Goal: Task Accomplishment & Management: Use online tool/utility

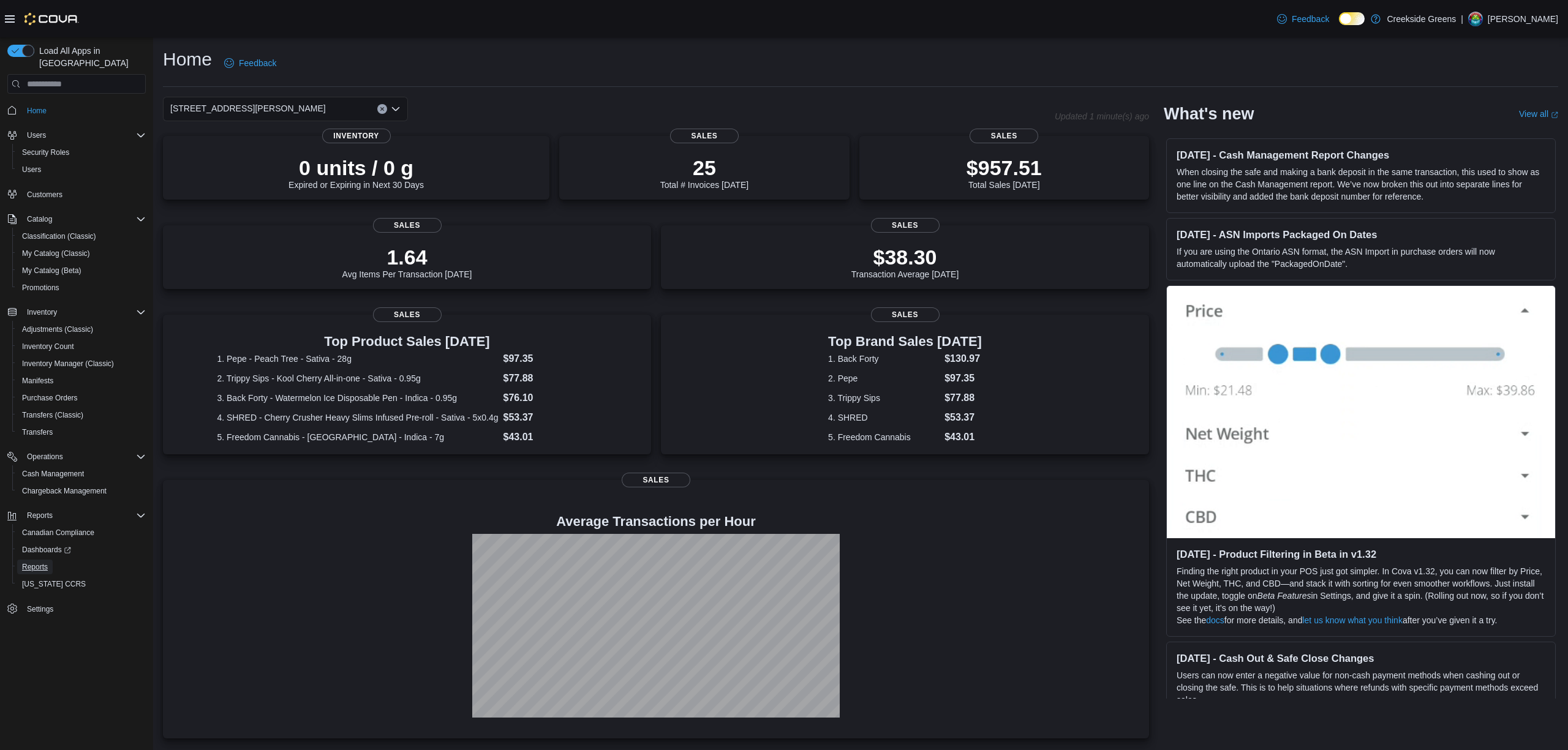
drag, startPoint x: 52, startPoint y: 552, endPoint x: 106, endPoint y: 555, distance: 54.1
click at [52, 559] on link "Reports" at bounding box center [35, 567] width 35 height 15
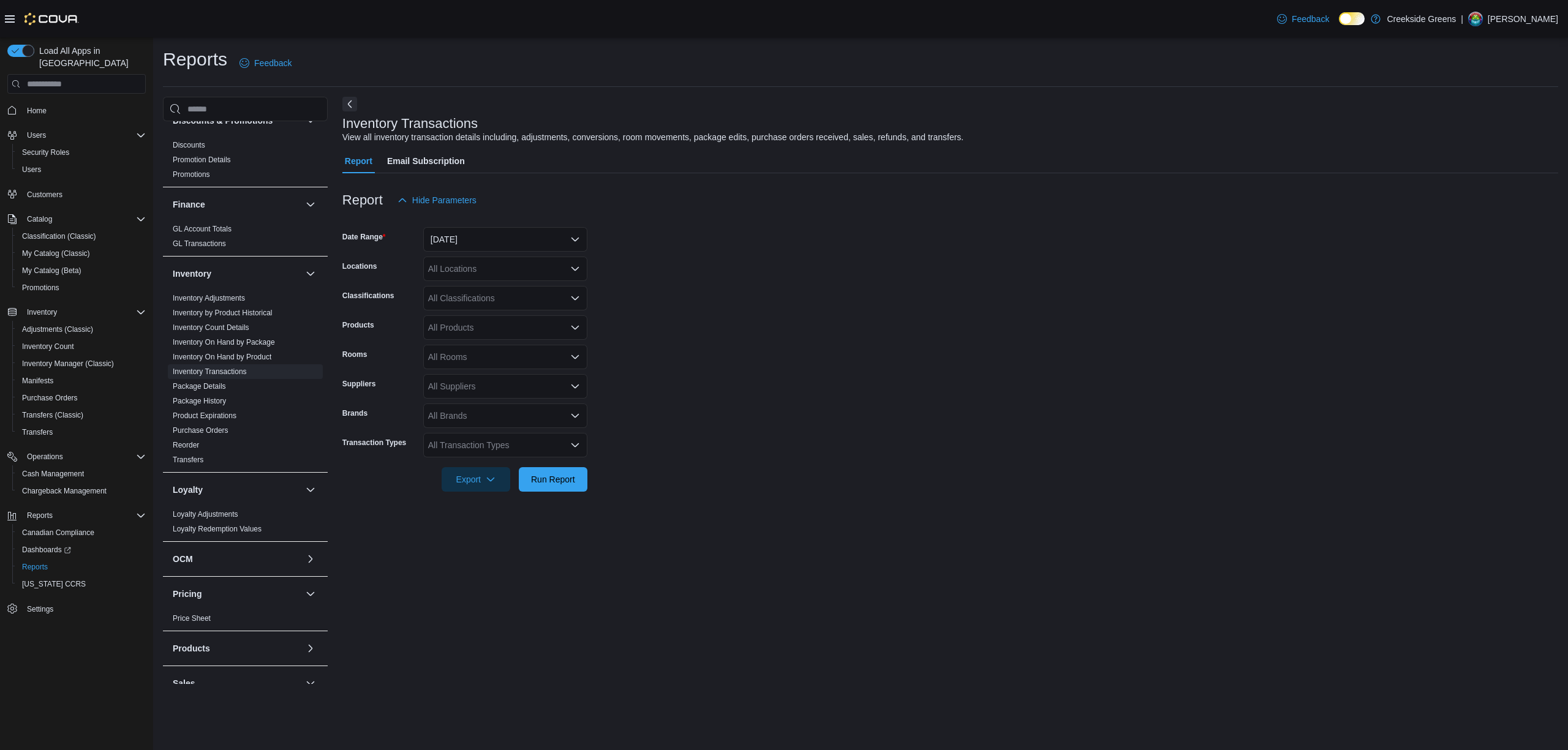
scroll to position [489, 0]
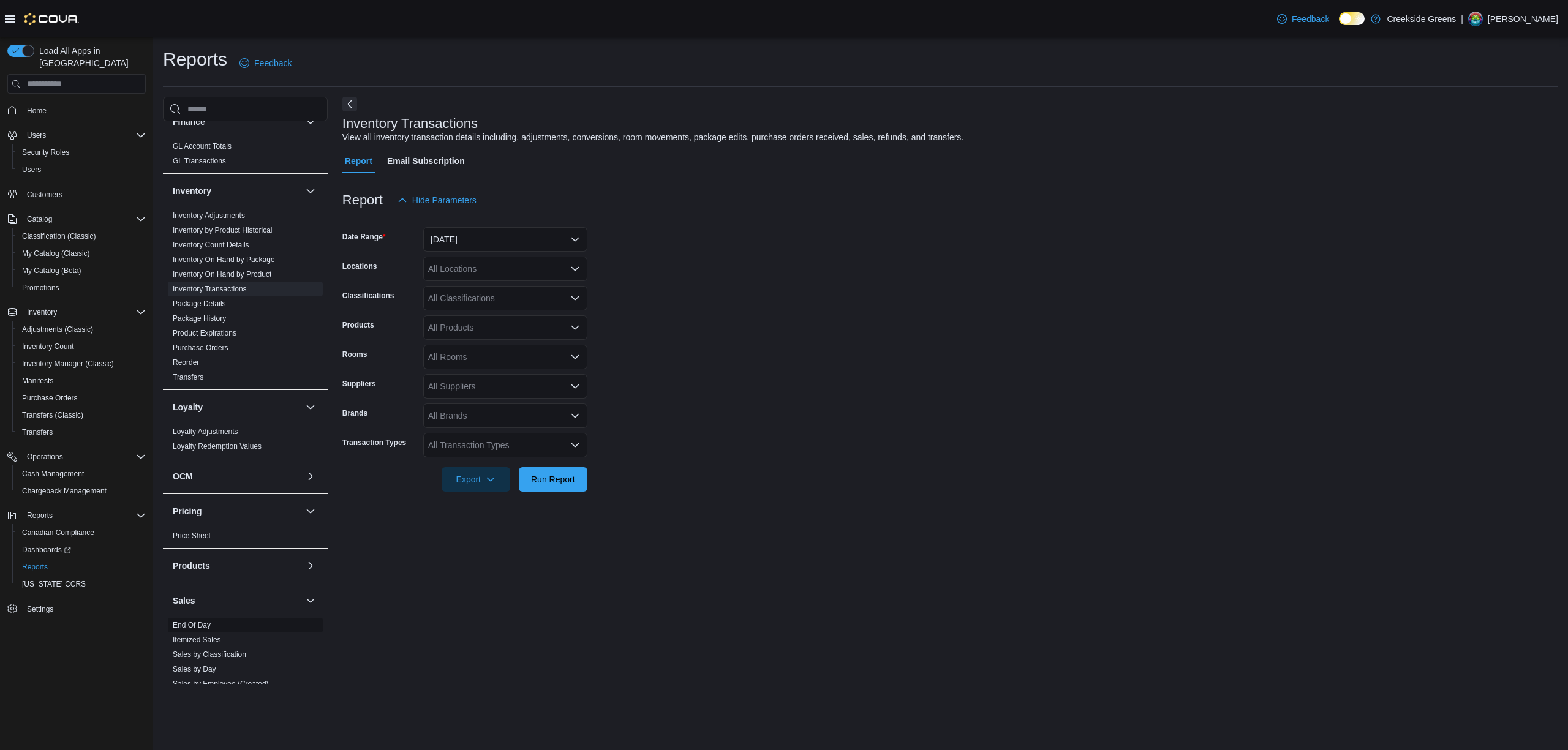
click at [191, 620] on link "End Of Day" at bounding box center [192, 624] width 38 height 9
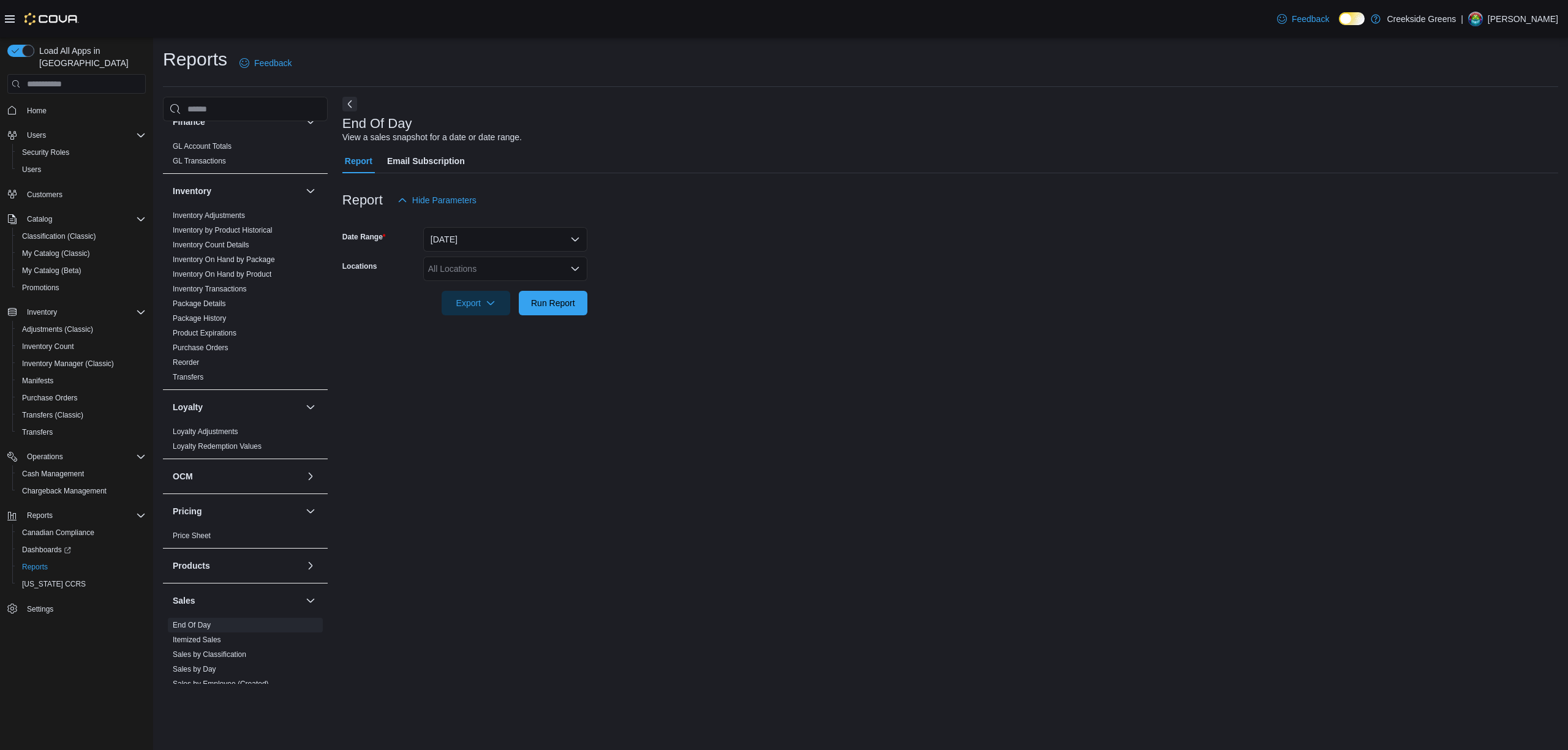
click at [484, 265] on div "All Locations" at bounding box center [505, 269] width 164 height 24
click at [502, 296] on button "Creekside Greens" at bounding box center [505, 290] width 164 height 18
click at [496, 268] on icon "Remove Creekside Greens from selection in this group" at bounding box center [498, 268] width 7 height 7
drag, startPoint x: 508, startPoint y: 304, endPoint x: 740, endPoint y: 319, distance: 232.5
click at [508, 305] on span "[STREET_ADDRESS]" at bounding box center [492, 307] width 84 height 12
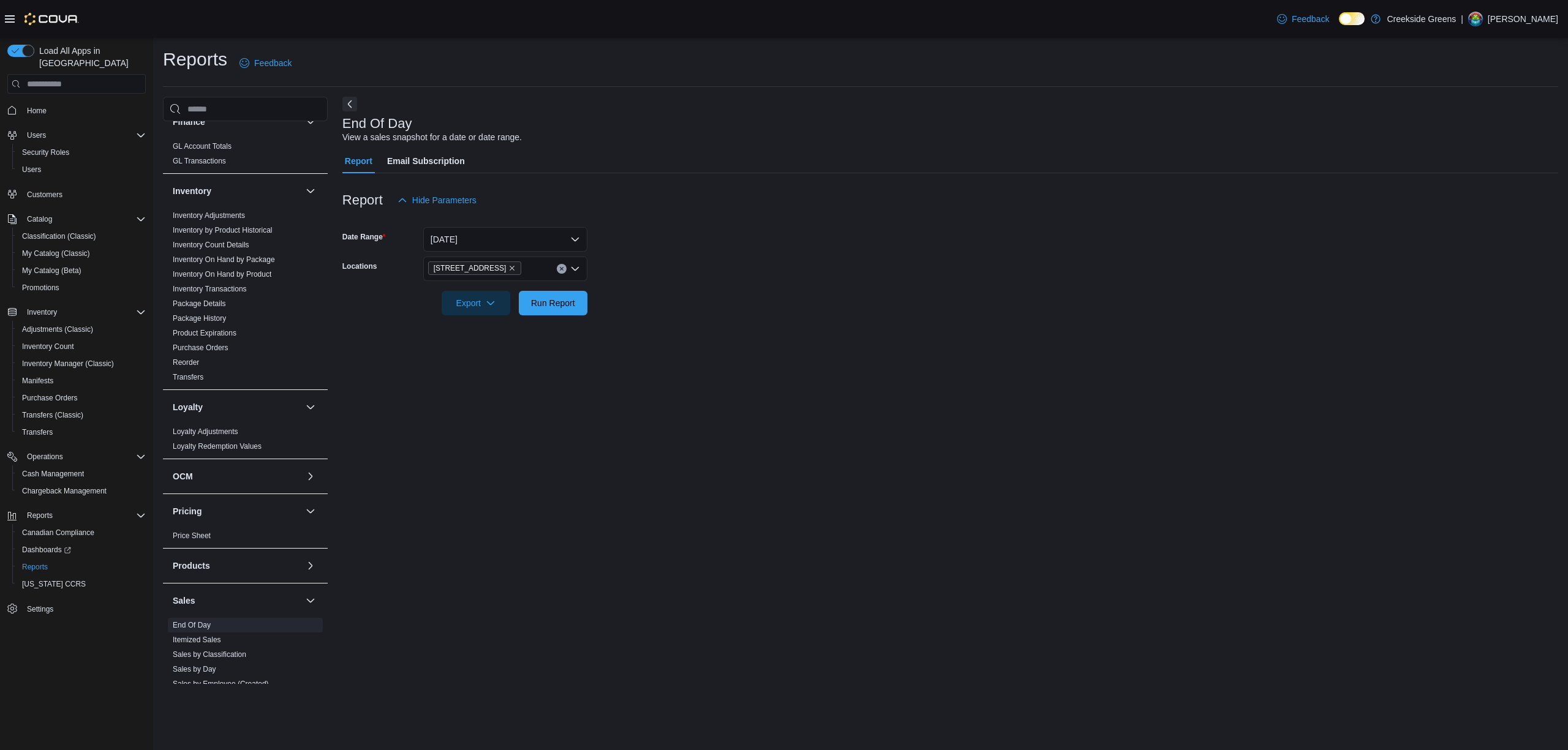
click at [751, 321] on div at bounding box center [950, 322] width 1216 height 15
click at [552, 305] on span "Run Report" at bounding box center [553, 302] width 44 height 12
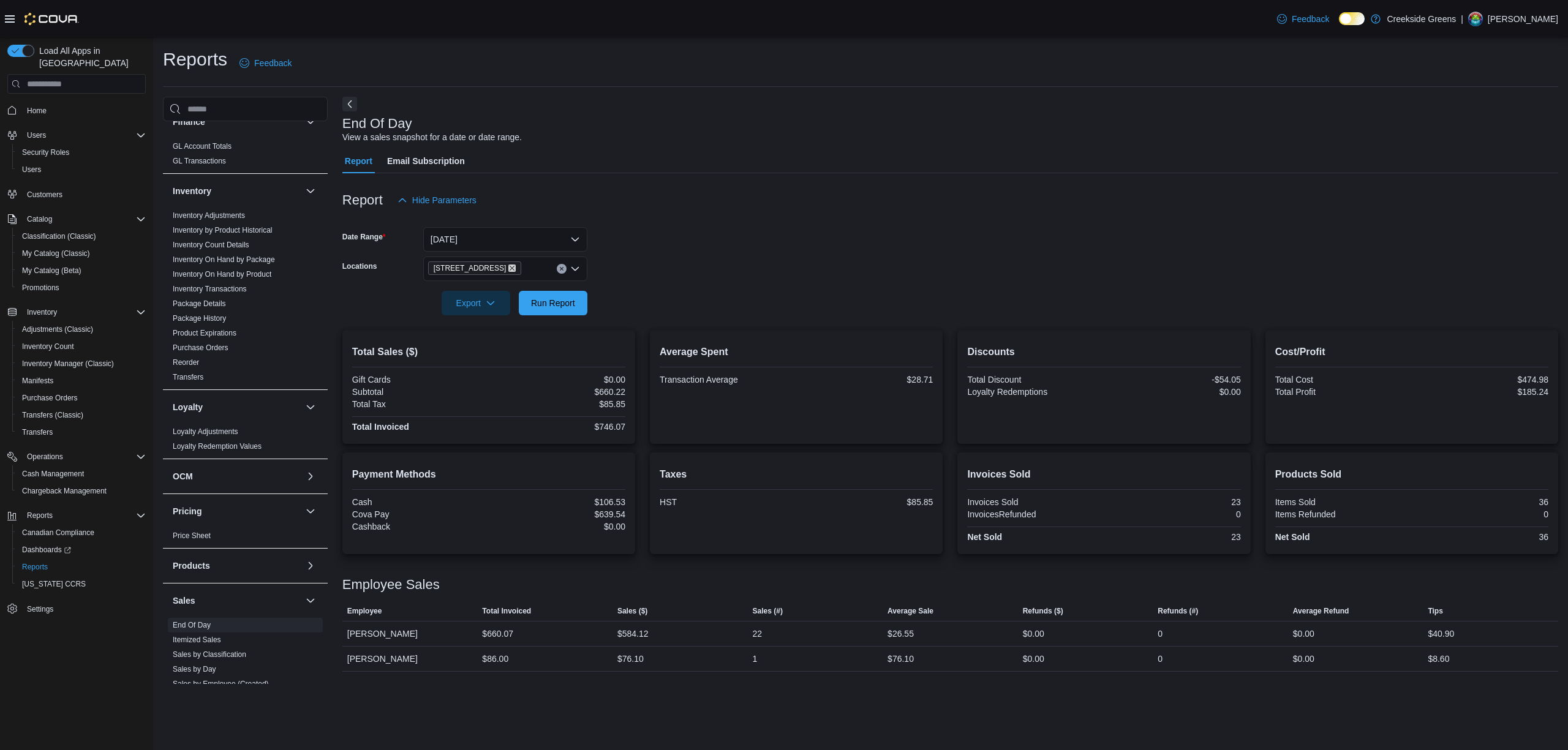
click at [508, 267] on icon "Remove 1192 Bank Street from selection in this group" at bounding box center [511, 268] width 7 height 7
click at [503, 324] on span "[STREET_ADDRESS][PERSON_NAME]" at bounding box center [527, 325] width 156 height 12
click at [716, 283] on div at bounding box center [950, 286] width 1216 height 10
click at [596, 300] on form "Date Range [DATE] Locations [STREET_ADDRESS][PERSON_NAME] Export Run Report" at bounding box center [950, 263] width 1216 height 102
click at [572, 304] on span "Run Report" at bounding box center [553, 302] width 44 height 12
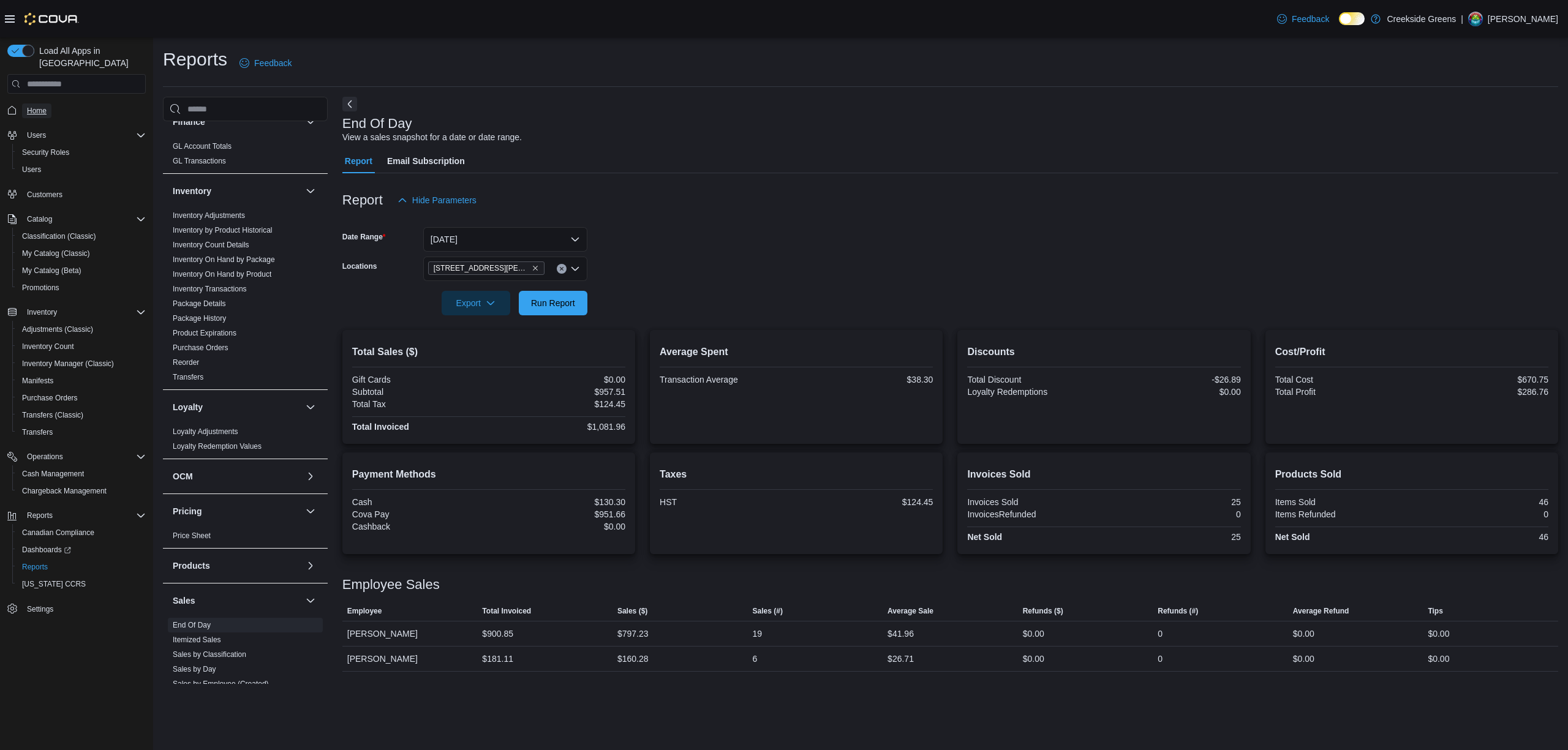
click at [37, 106] on span "Home" at bounding box center [37, 111] width 20 height 10
